Goal: Information Seeking & Learning: Learn about a topic

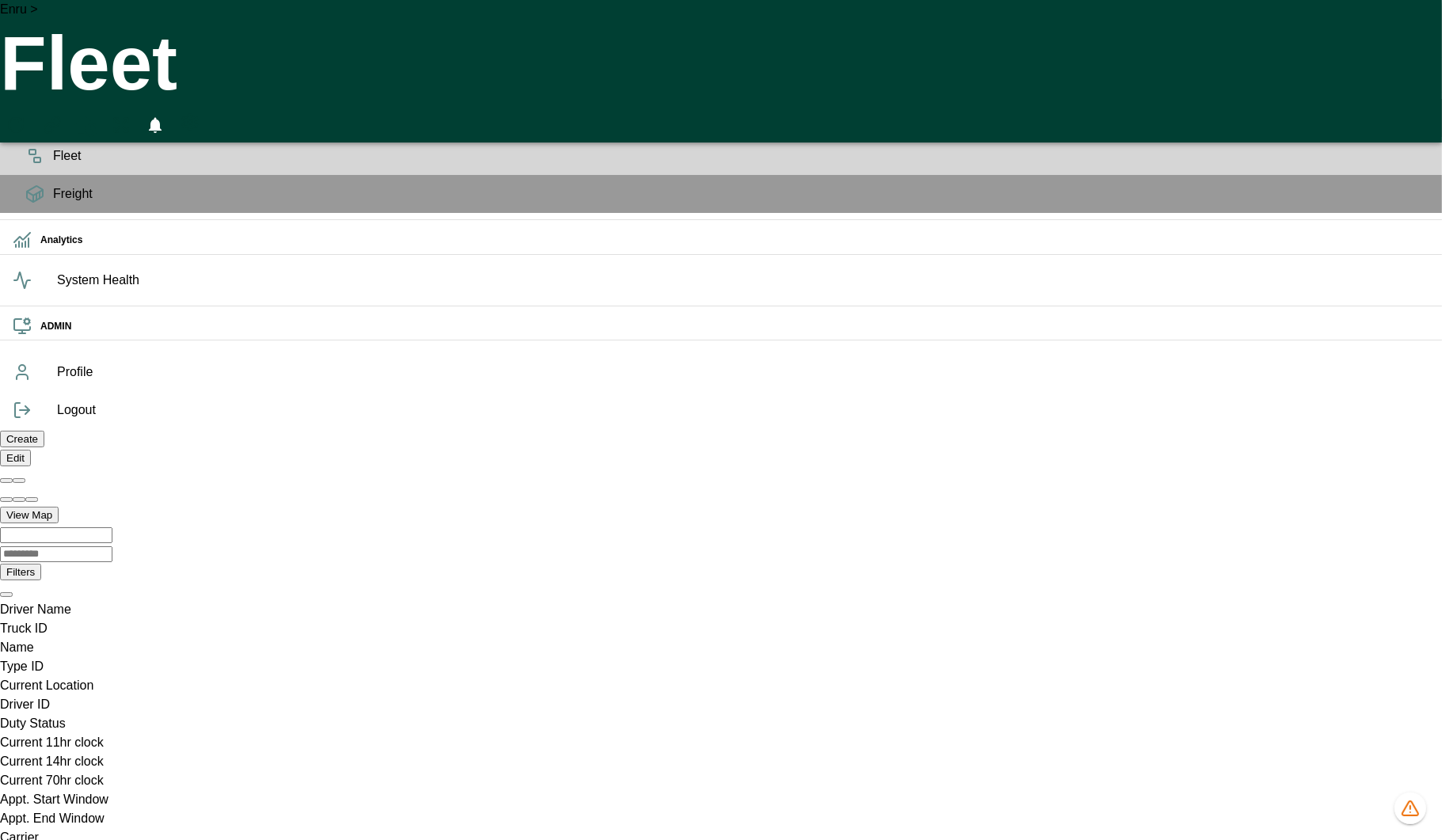
scroll to position [0, 1127683]
click at [1417, 808] on icon "1408 data issues" at bounding box center [1410, 808] width 19 height 19
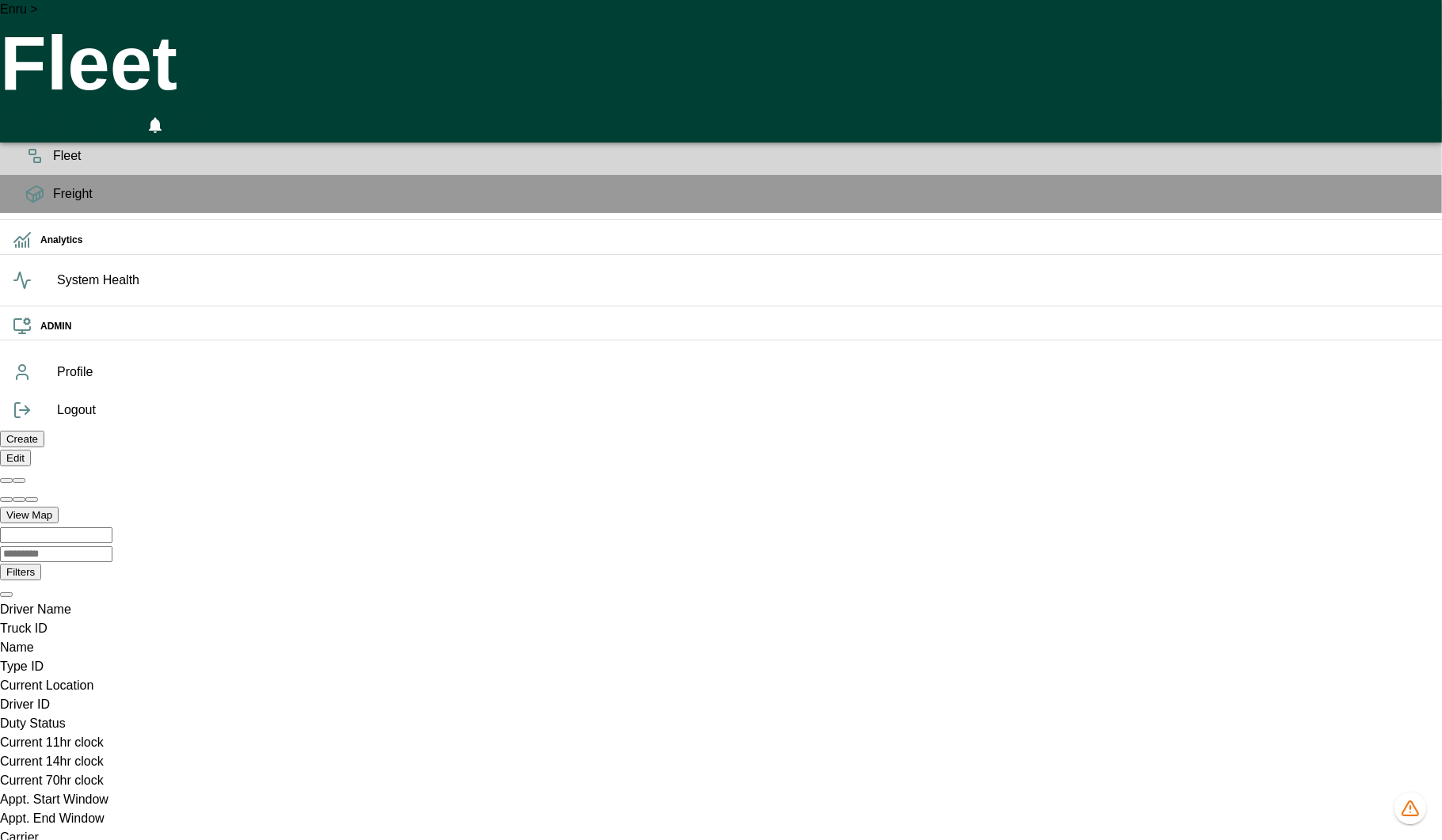
drag, startPoint x: 858, startPoint y: 633, endPoint x: 756, endPoint y: 626, distance: 102.2
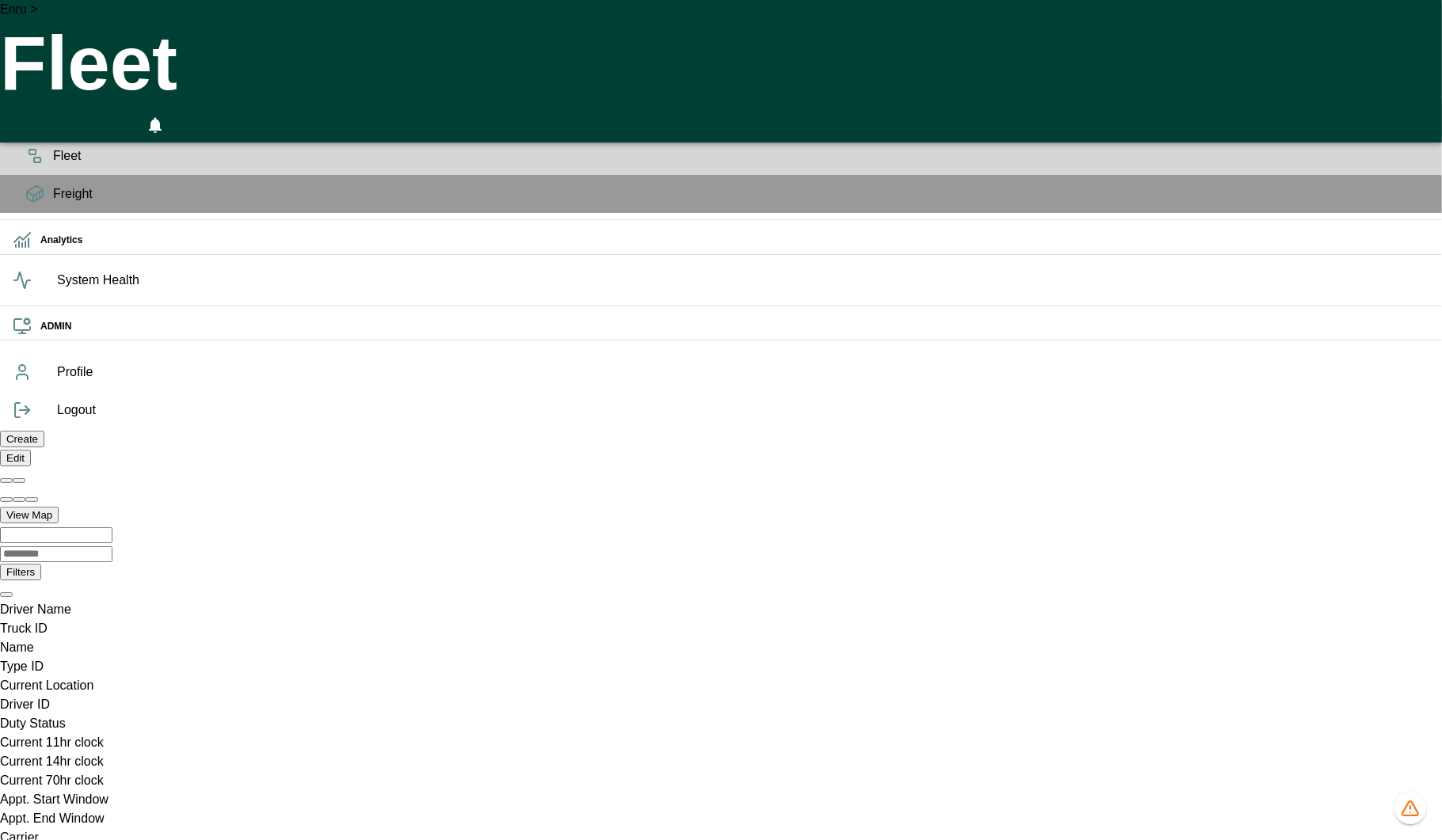
copy pre "GTA_HOGAN_b65E"
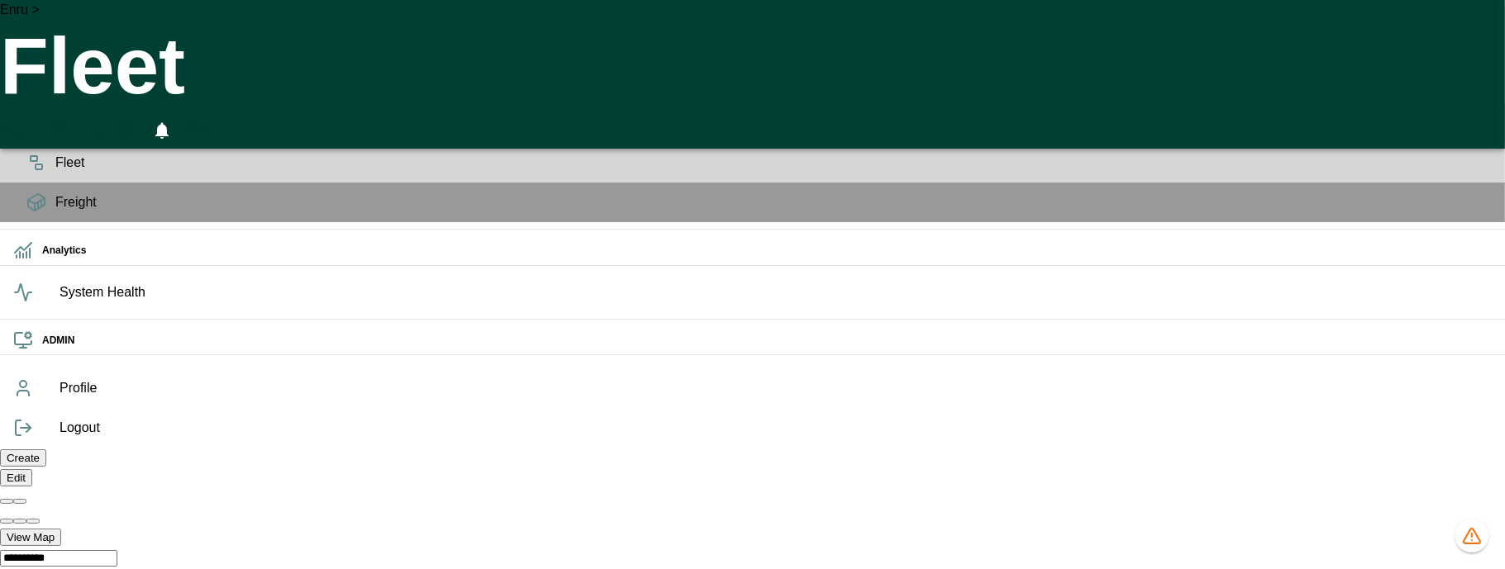
scroll to position [0, 1176951]
click at [1462, 539] on icon "1408 data issues" at bounding box center [1472, 537] width 20 height 20
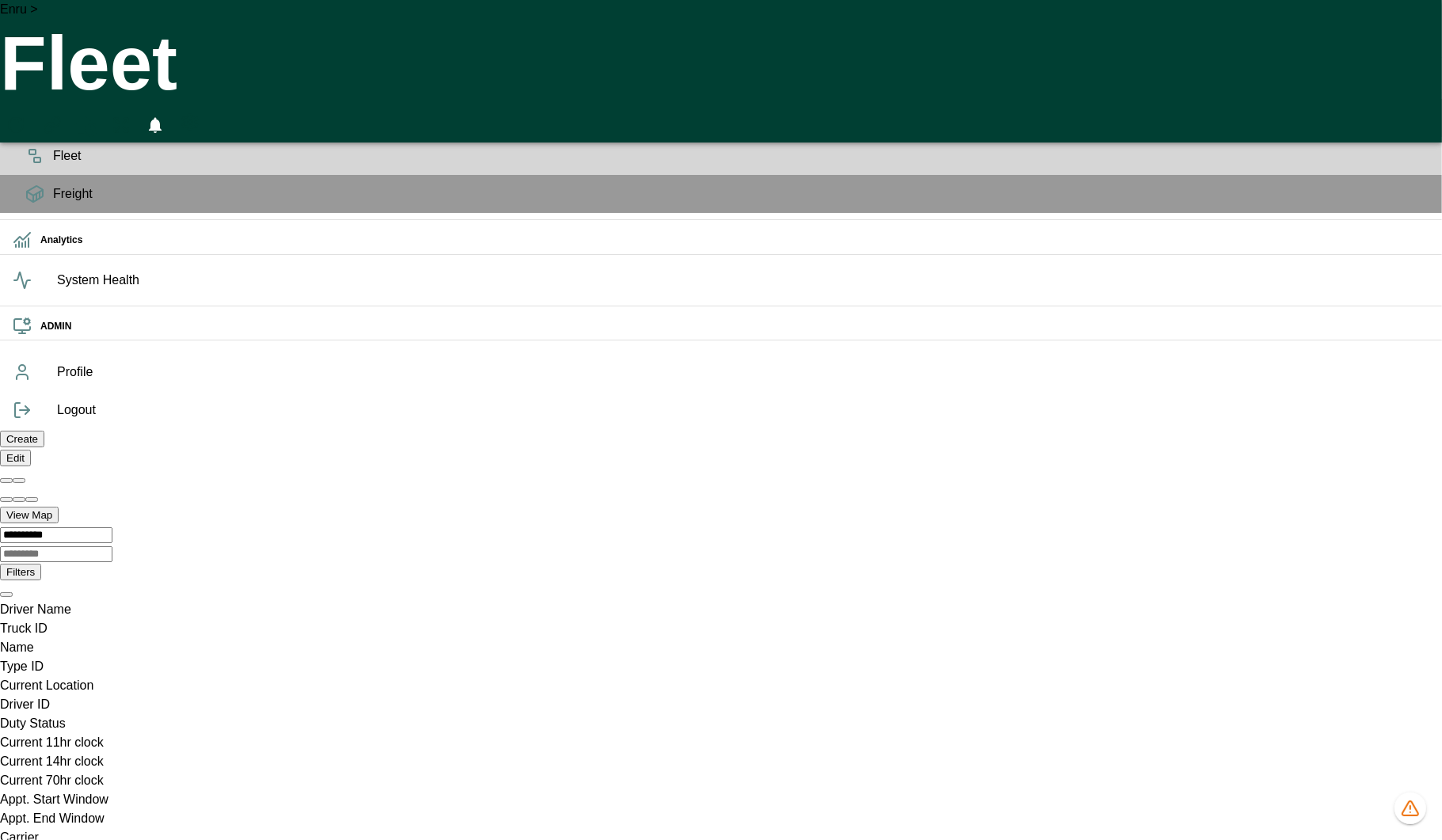
copy pre "GTA_HOGAN_b65E"
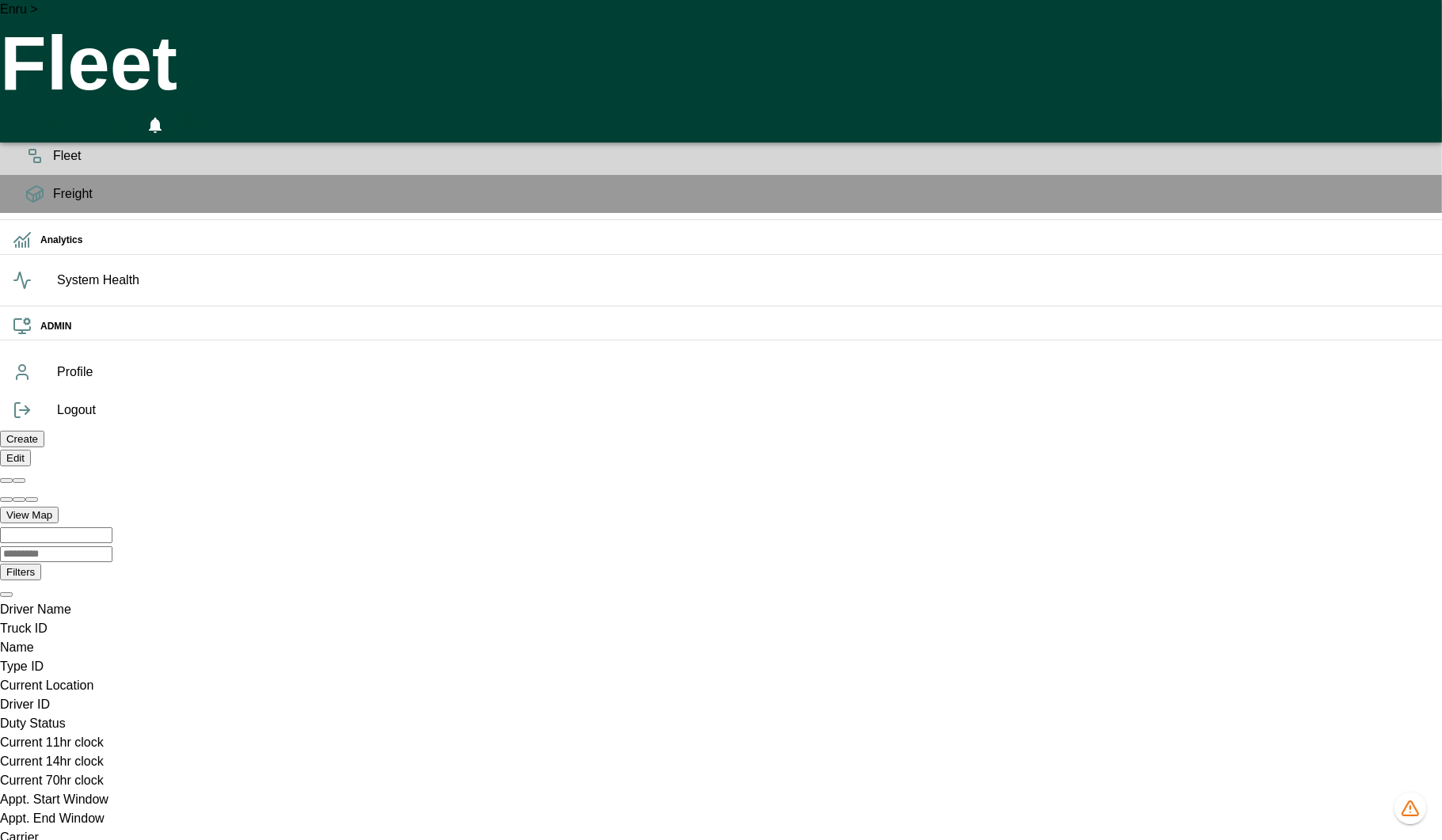
scroll to position [0, 1127683]
click at [1408, 799] on icon "1408 data issues" at bounding box center [1410, 808] width 19 height 19
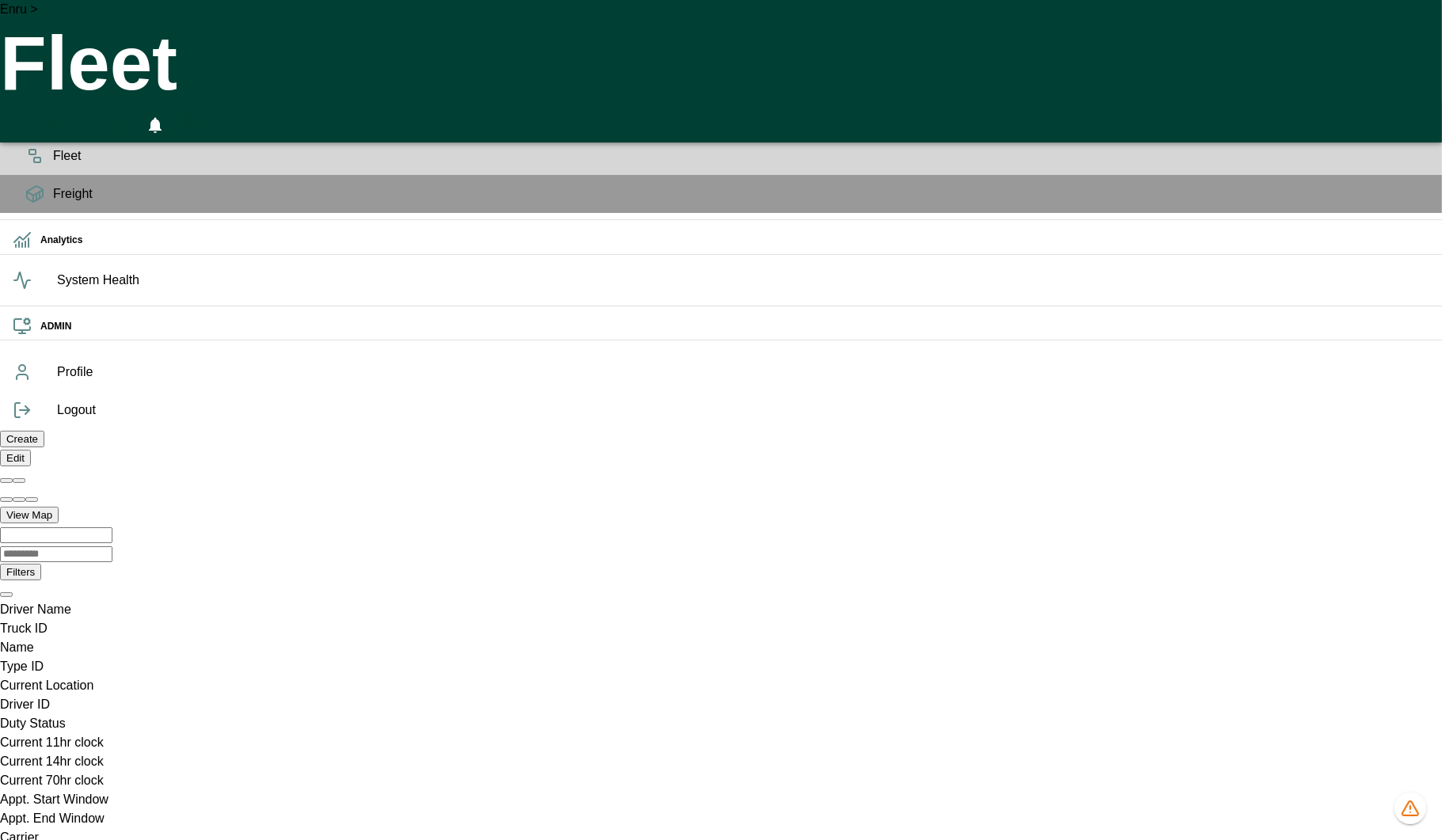
scroll to position [0, 1127683]
click at [1410, 807] on icon "1408 data issues" at bounding box center [1410, 806] width 0 height 3
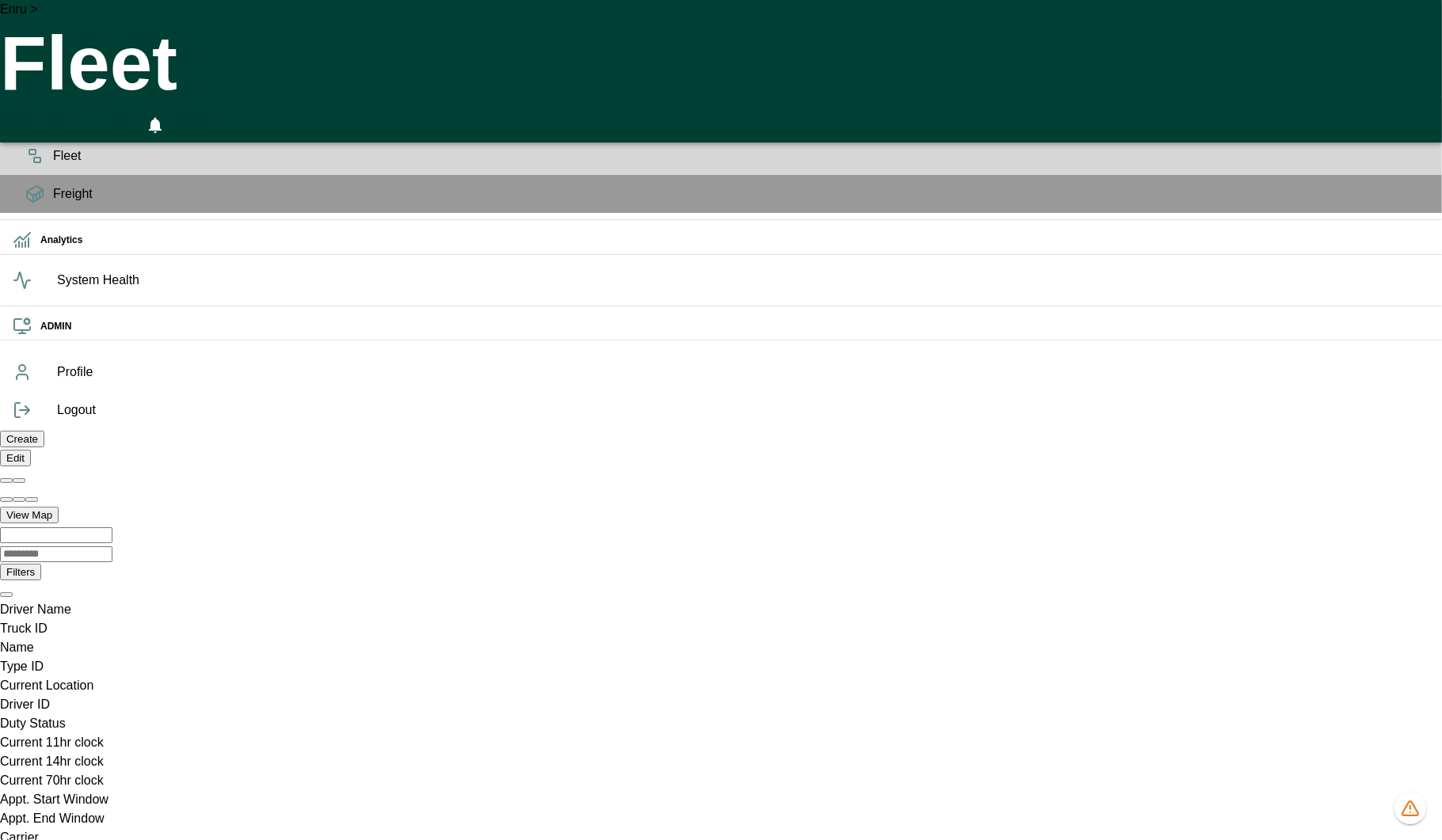
drag, startPoint x: 702, startPoint y: 622, endPoint x: 503, endPoint y: 619, distance: 199.0
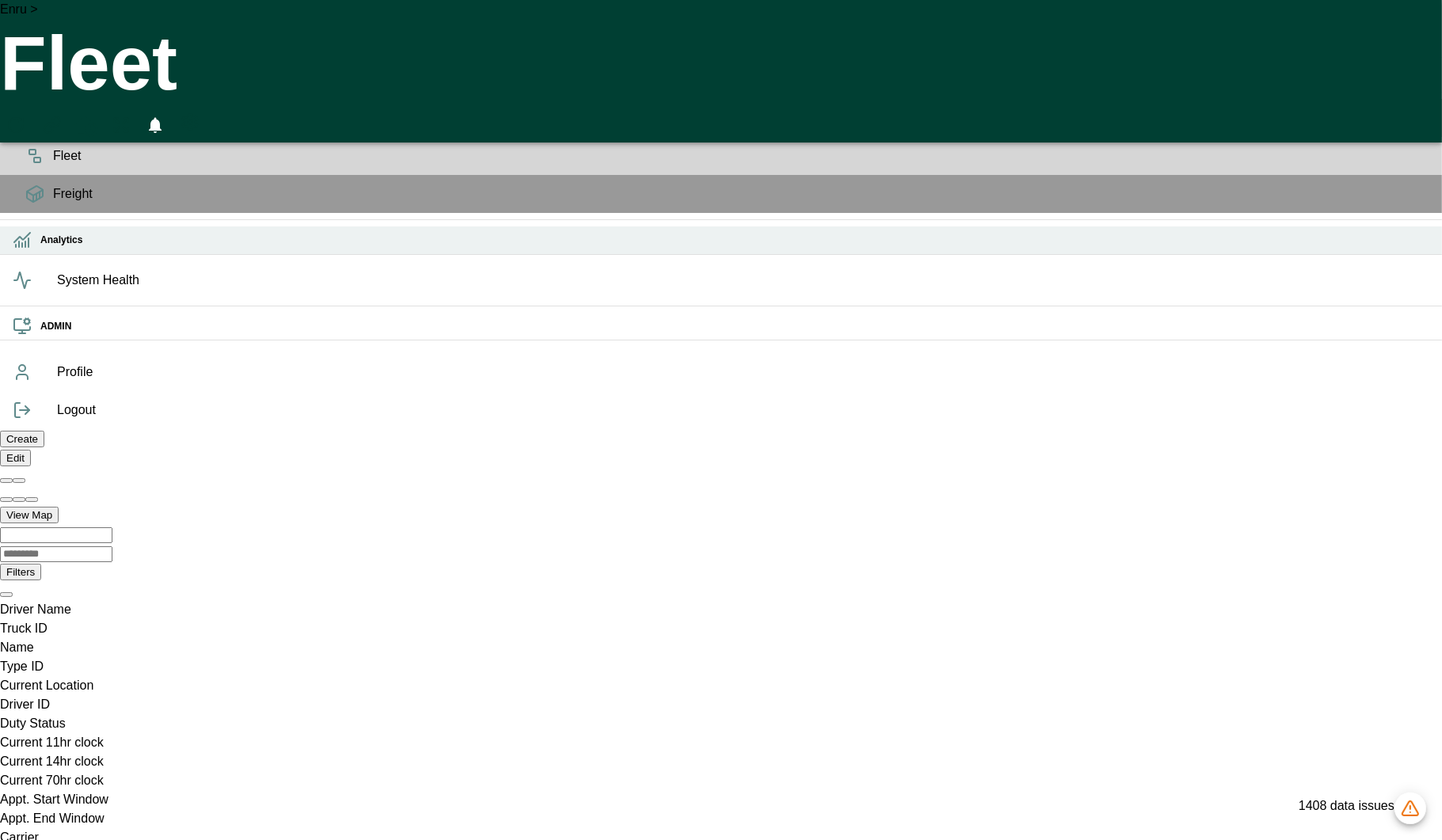
click at [40, 248] on h6 "Analytics" at bounding box center [735, 240] width 1389 height 15
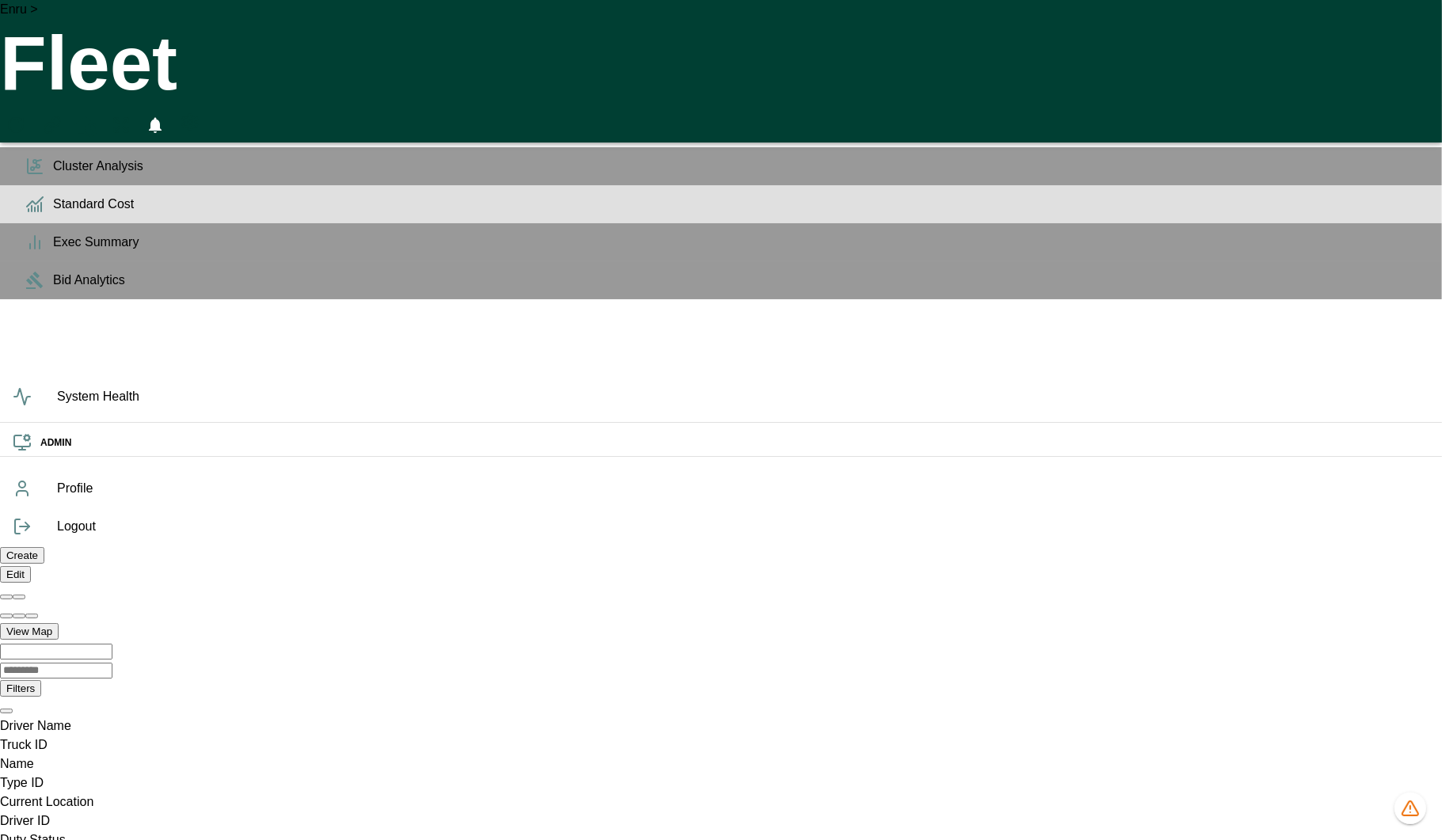
click at [27, 223] on div "Standard Cost" at bounding box center [721, 204] width 1442 height 38
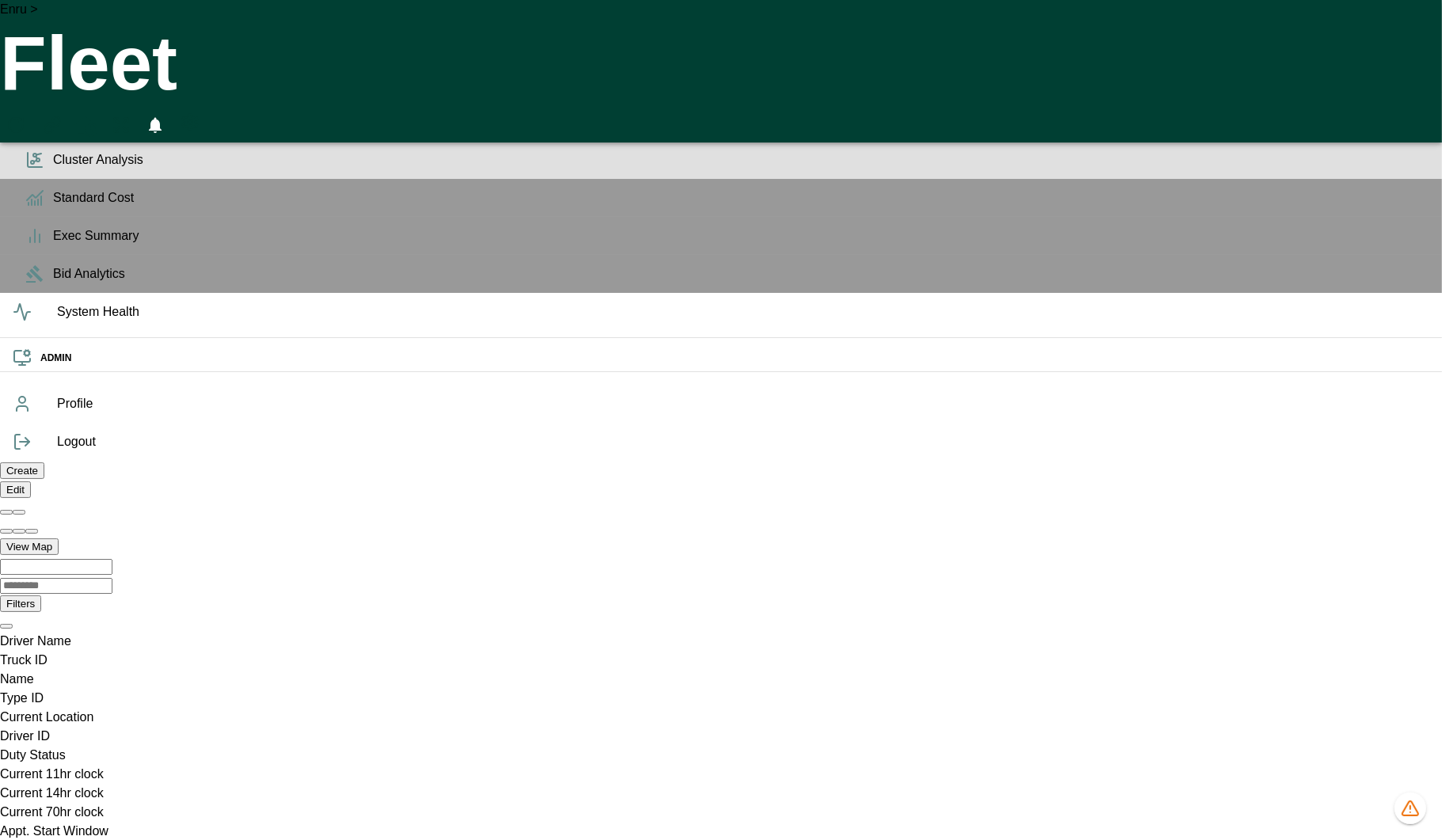
scroll to position [0, 1127683]
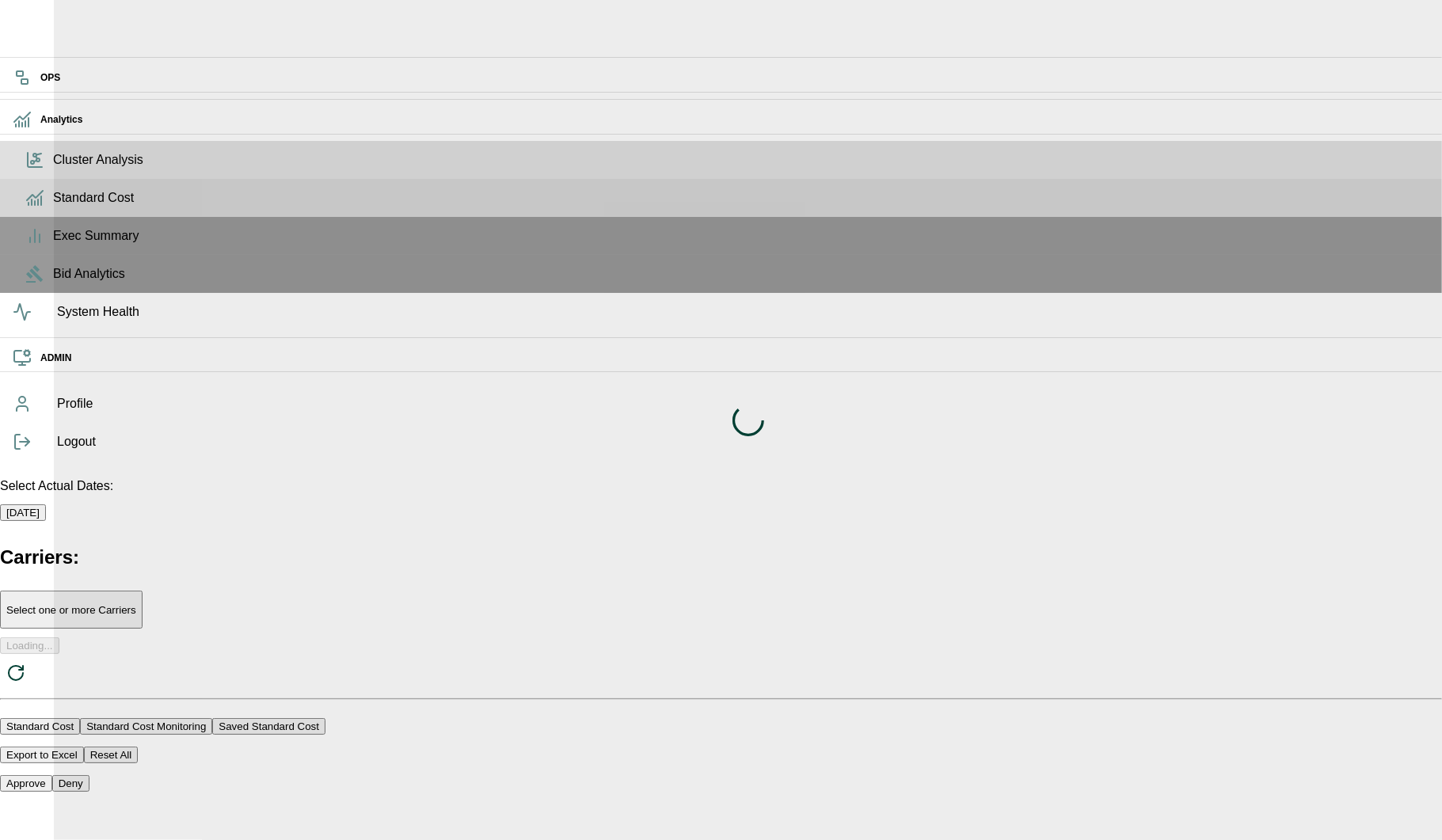
click at [36, 155] on icon at bounding box center [38, 154] width 5 height 2
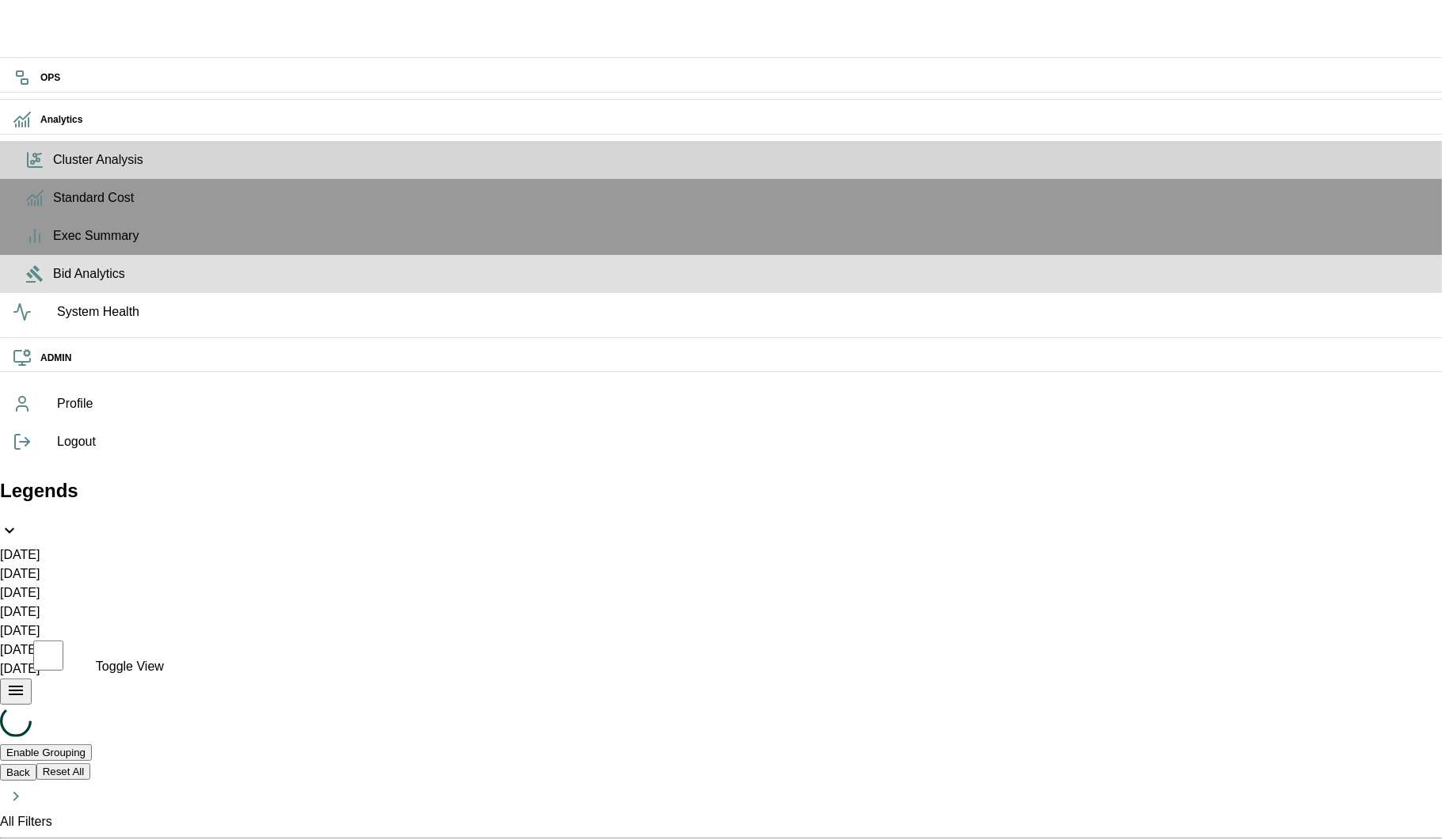
click at [53, 284] on span "Bid Analytics" at bounding box center [741, 274] width 1377 height 19
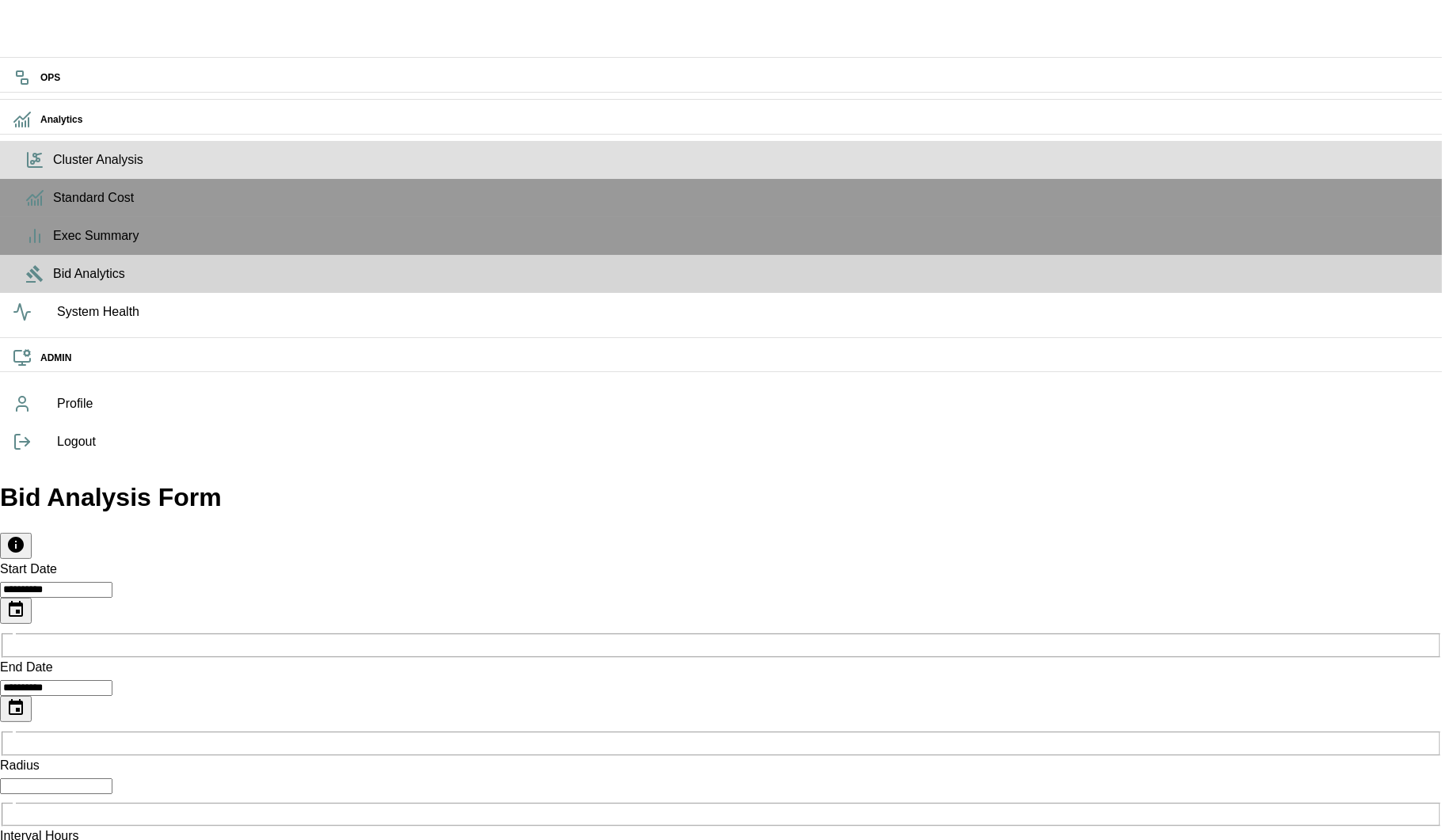
click at [34, 170] on icon at bounding box center [34, 160] width 19 height 19
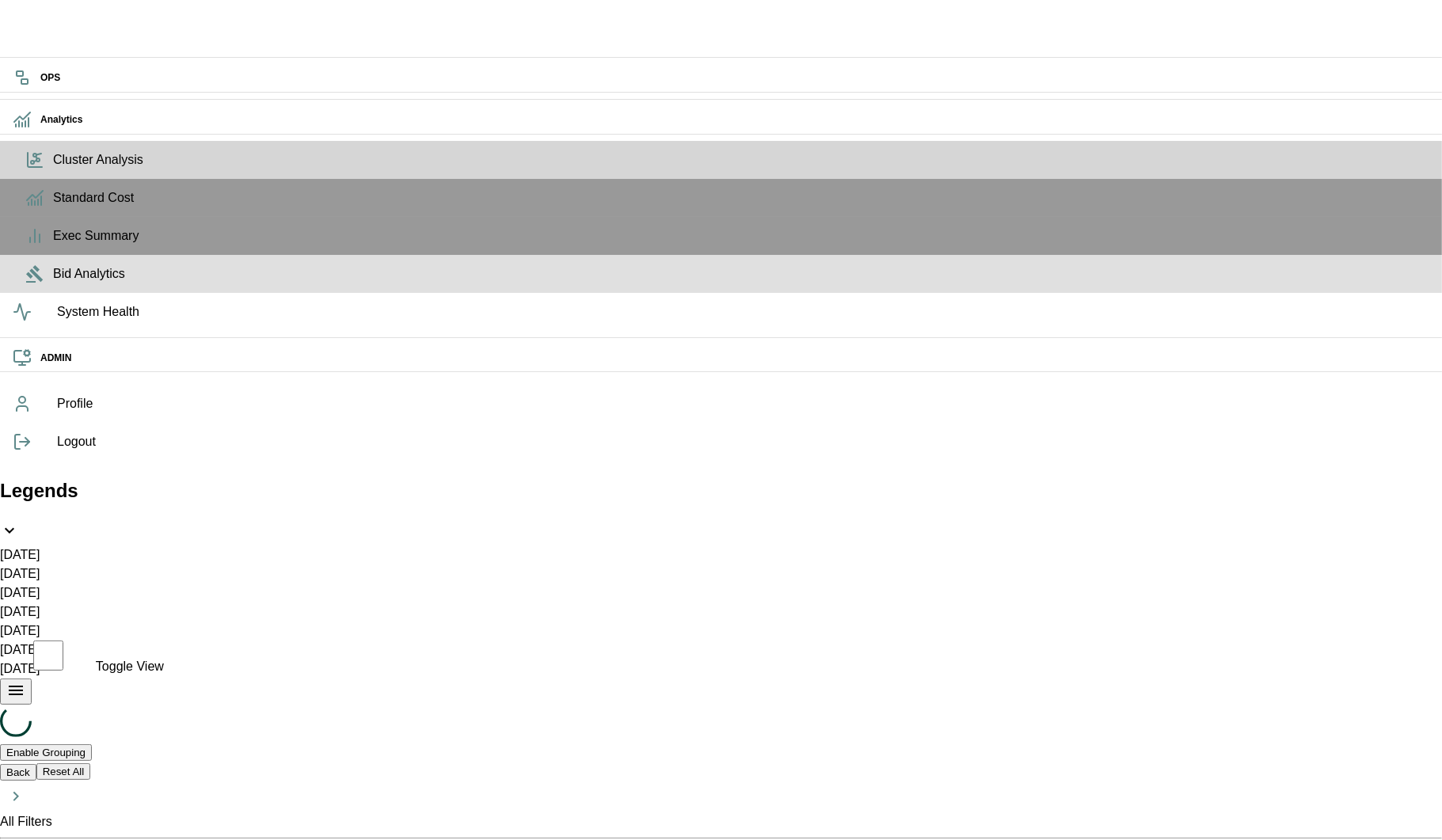
click at [26, 283] on icon at bounding box center [34, 274] width 16 height 17
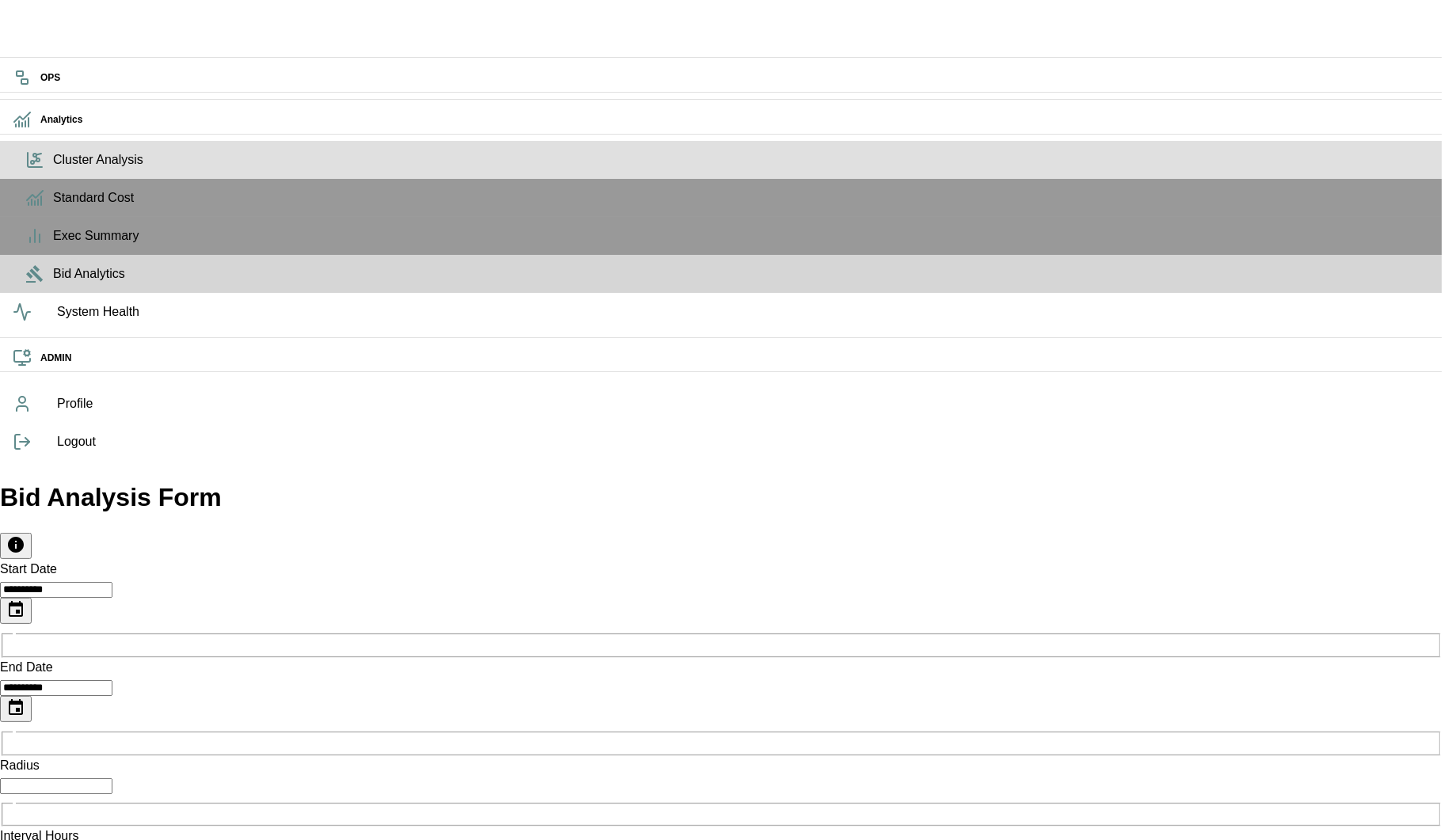
click at [53, 170] on span "Cluster Analysis" at bounding box center [741, 160] width 1377 height 19
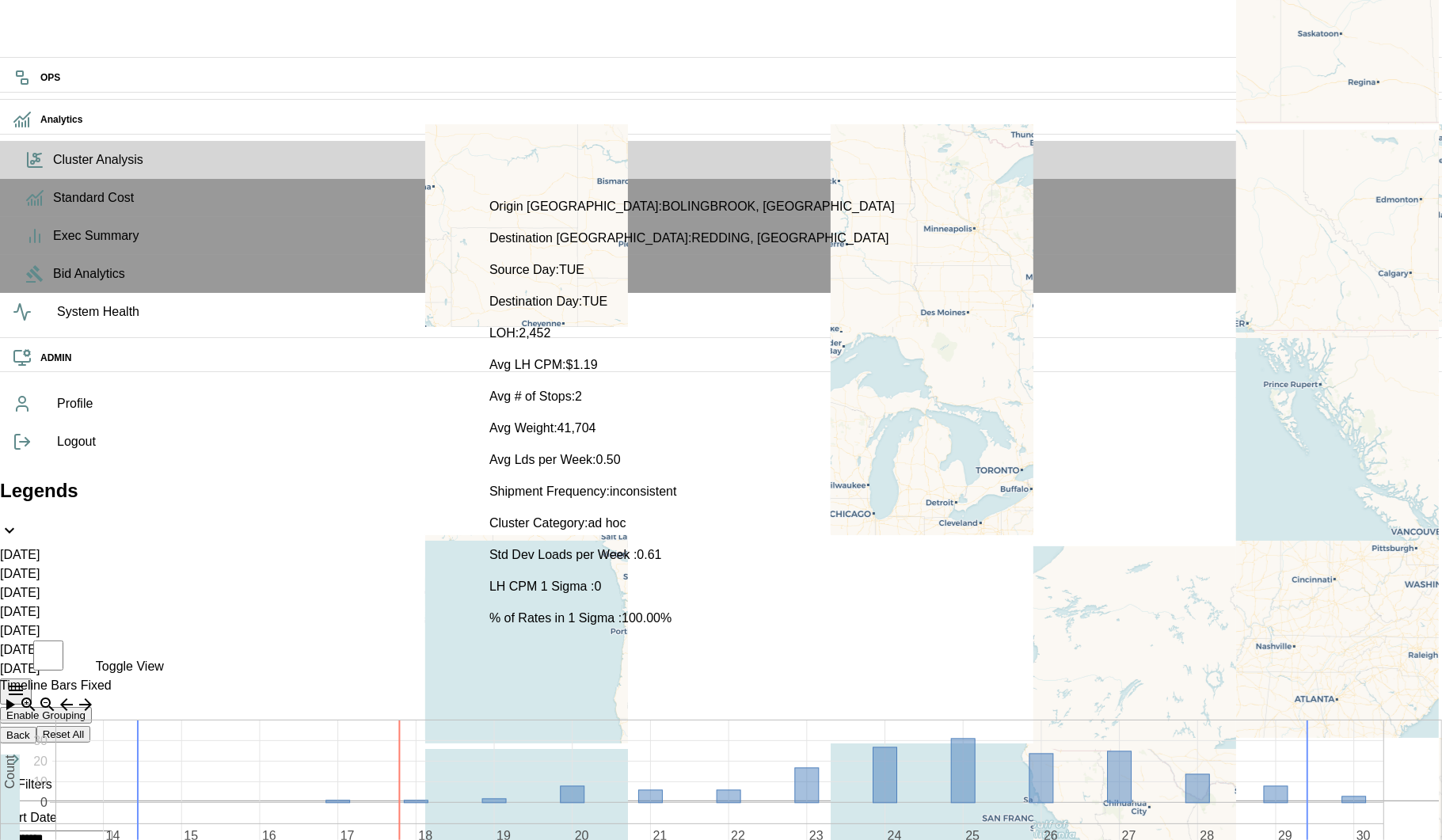
click at [450, 759] on icon at bounding box center [924, 771] width 3984 height 102
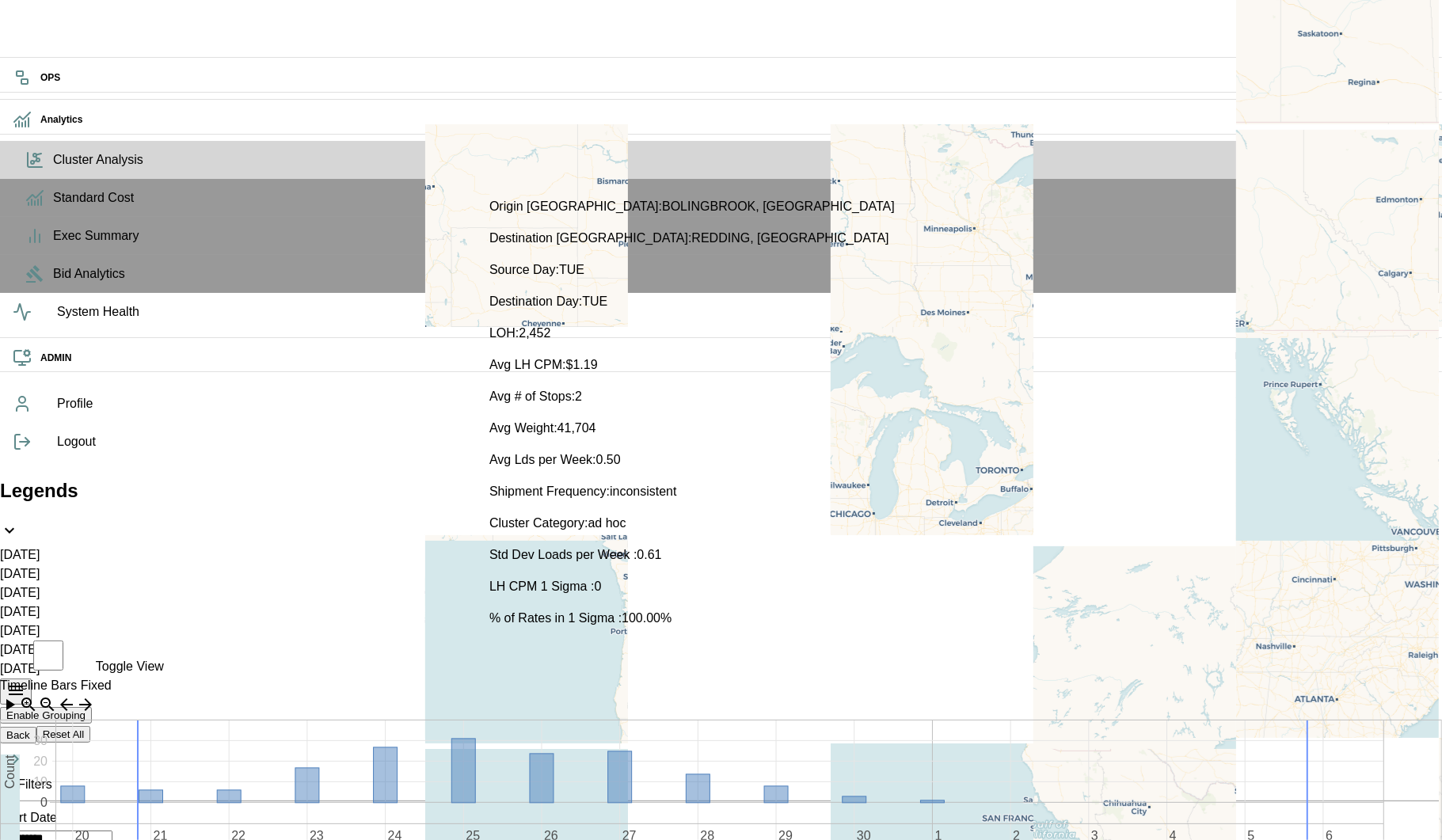
click at [214, 775] on icon at bounding box center [220, 771] width 3984 height 102
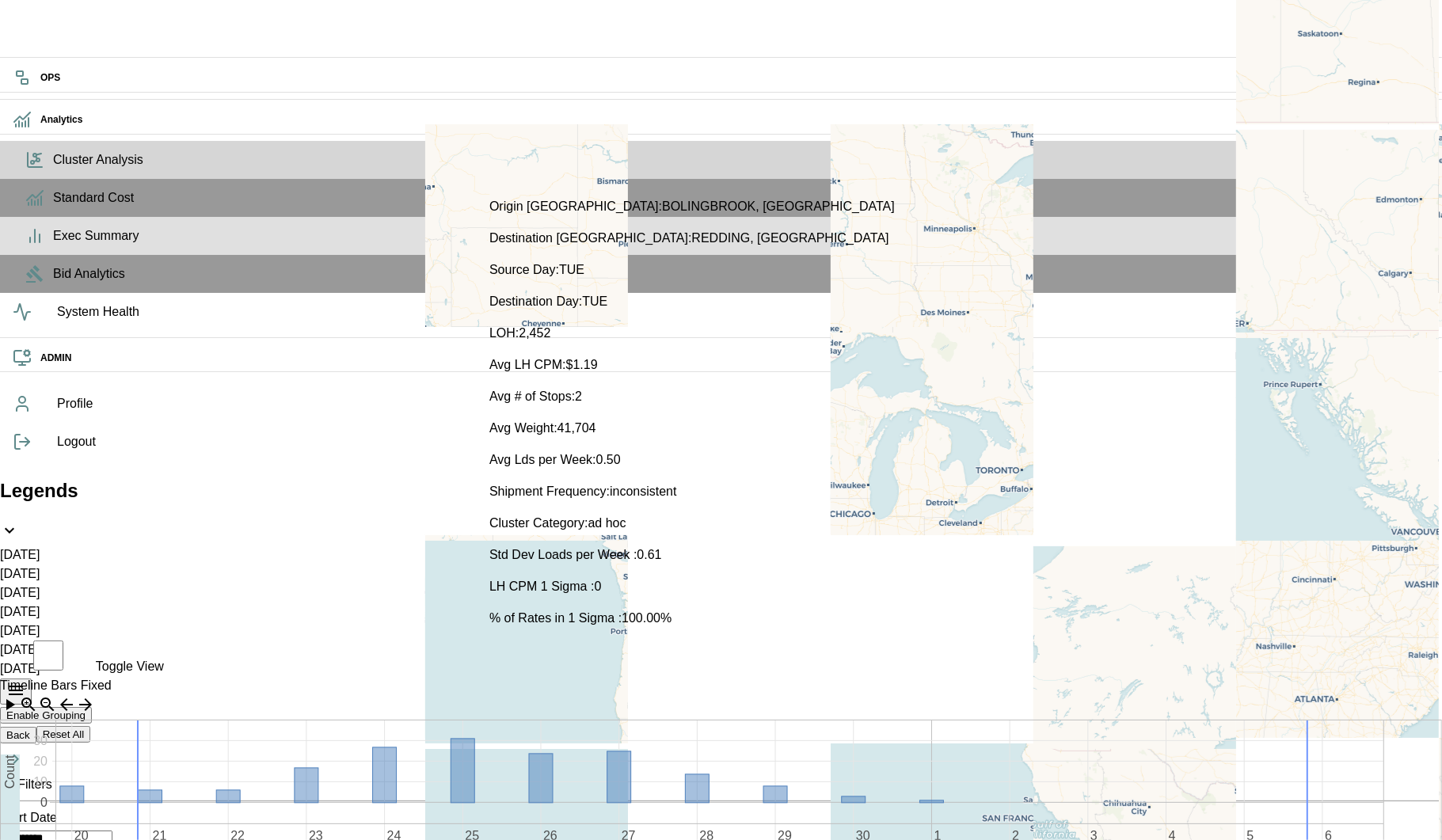
click at [28, 245] on icon at bounding box center [34, 236] width 19 height 19
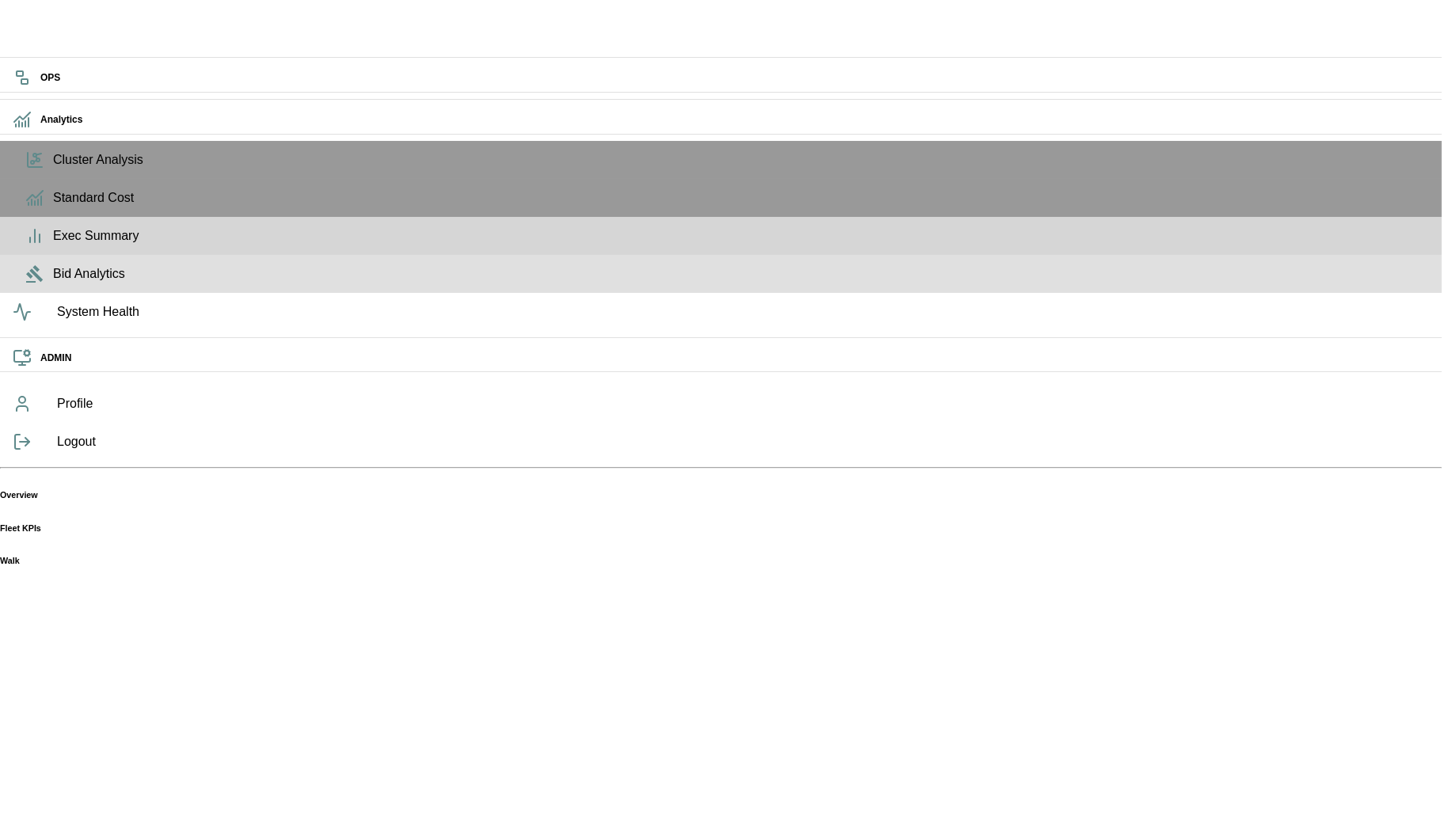
click at [26, 283] on icon at bounding box center [34, 274] width 16 height 17
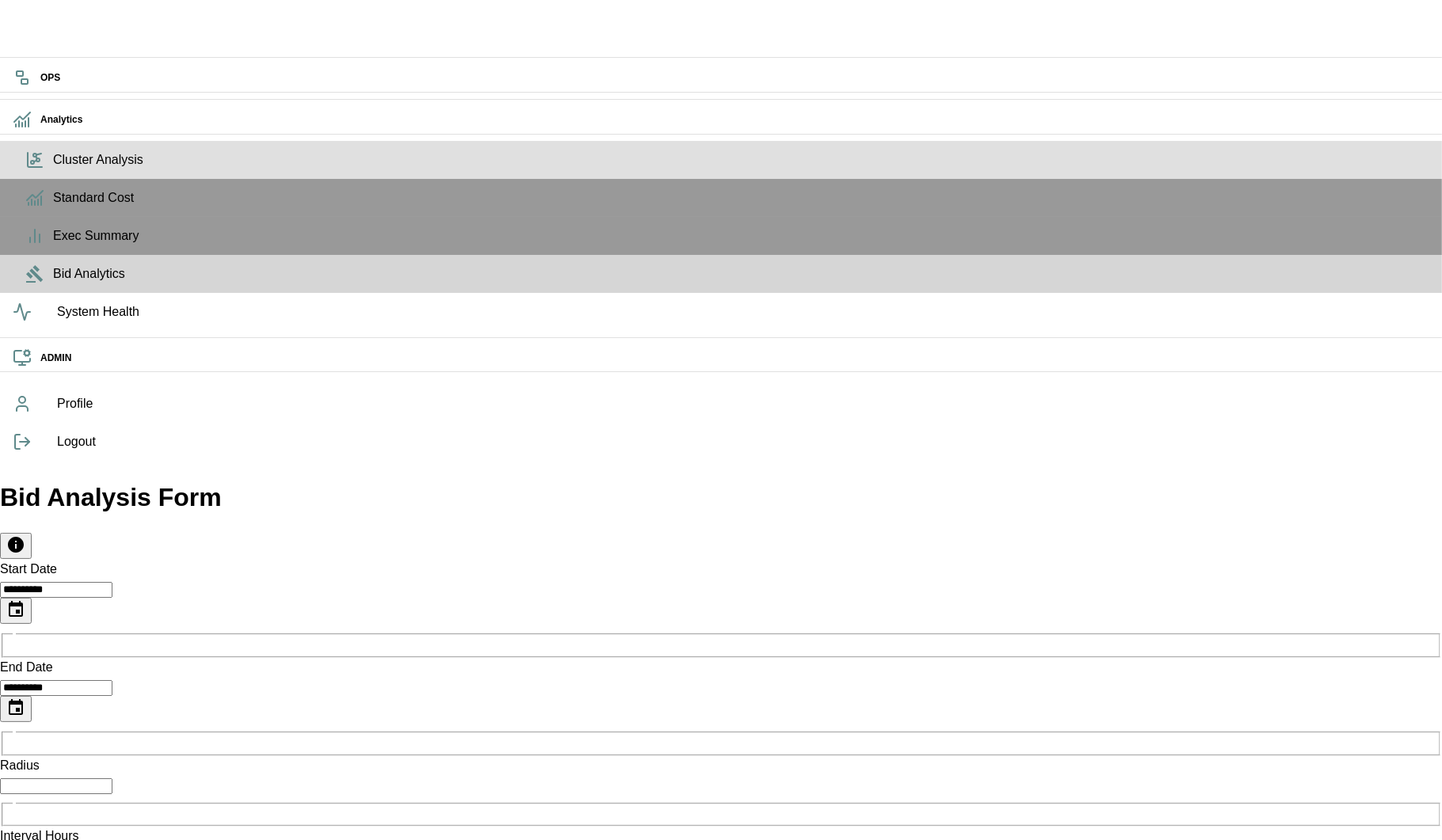
click at [53, 170] on span "Cluster Analysis" at bounding box center [741, 160] width 1377 height 19
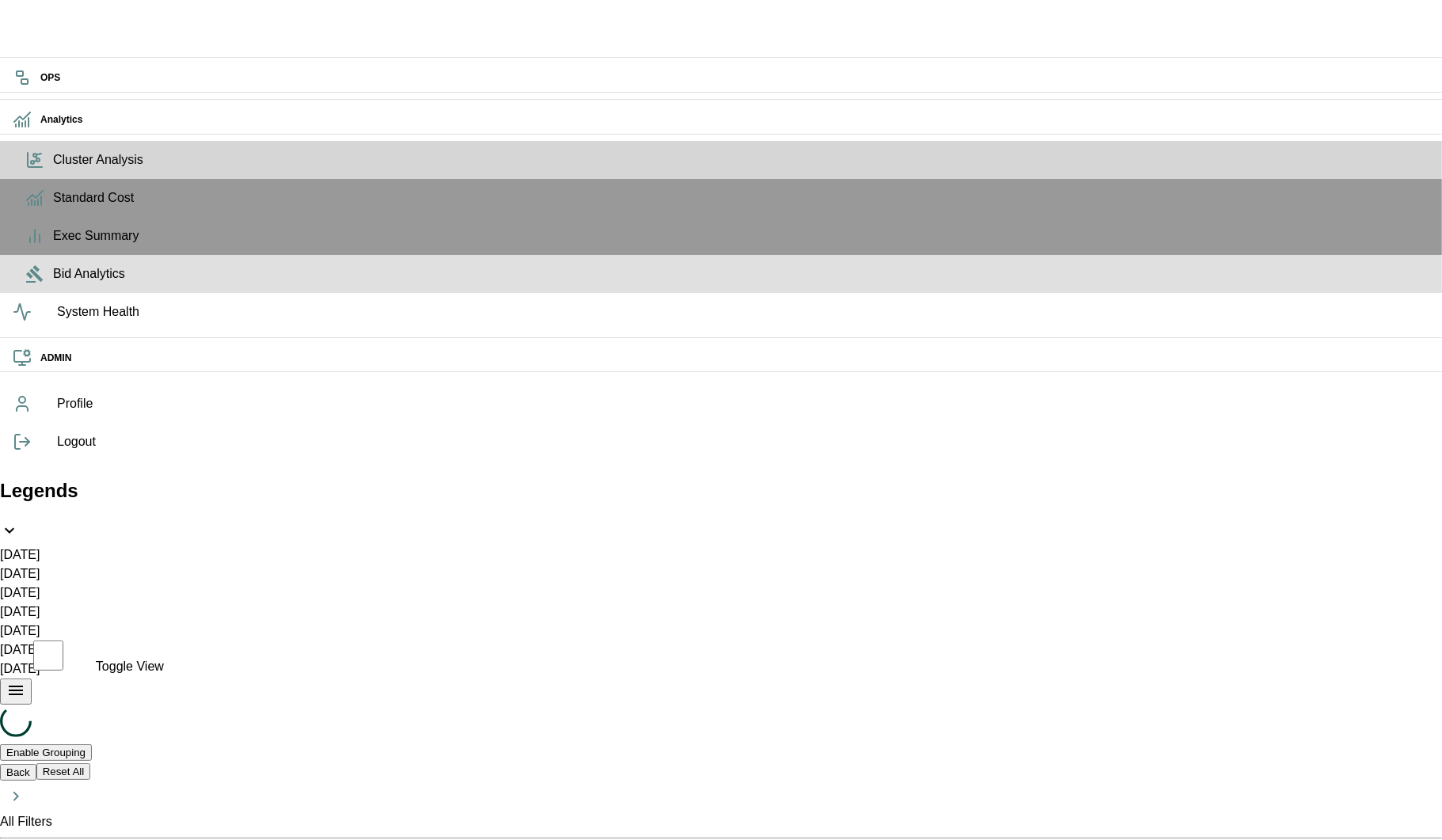
click at [53, 284] on span "Bid Analytics" at bounding box center [741, 274] width 1377 height 19
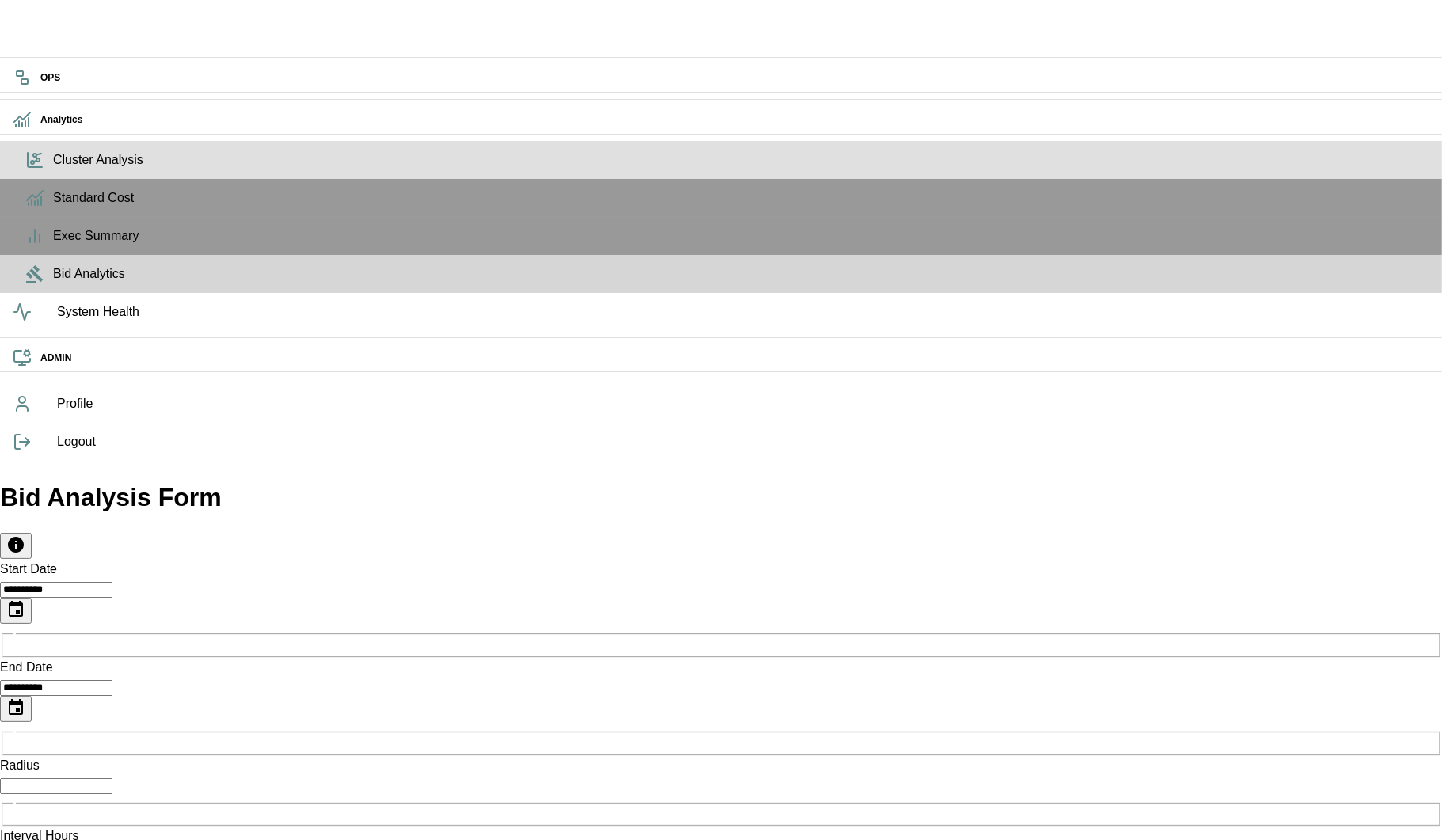
click at [6, 179] on div "Cluster Analysis" at bounding box center [721, 160] width 1442 height 38
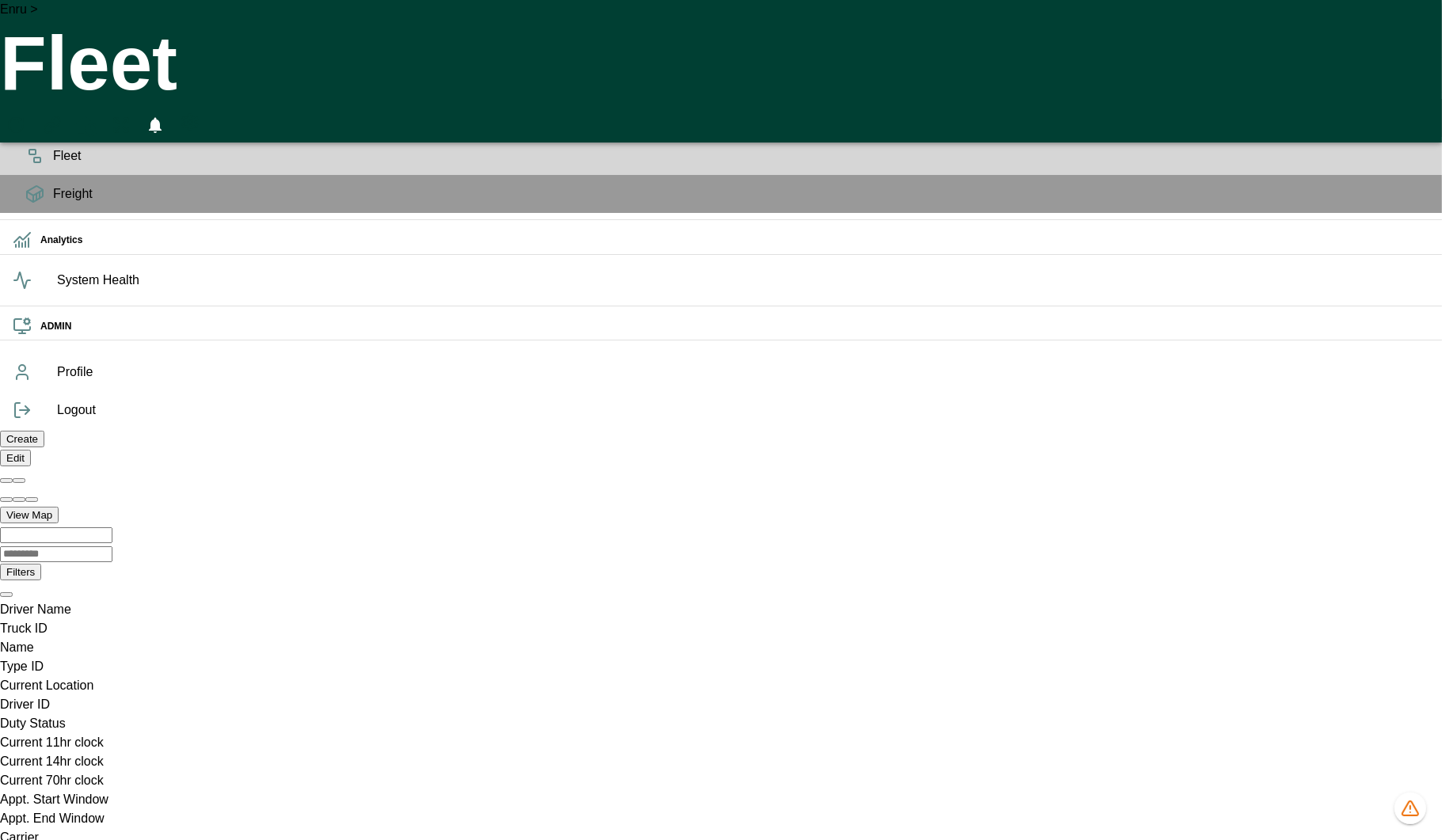
scroll to position [0, 1127683]
click at [1418, 809] on icon "1407 data issues" at bounding box center [1410, 808] width 19 height 19
